Goal: Task Accomplishment & Management: Manage account settings

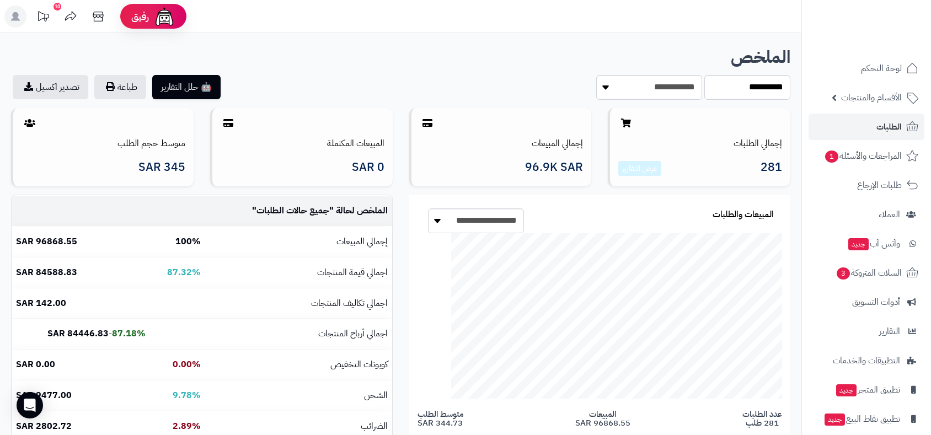
select select "******"
click at [881, 120] on span "الطلبات" at bounding box center [888, 126] width 25 height 15
